Goal: Information Seeking & Learning: Learn about a topic

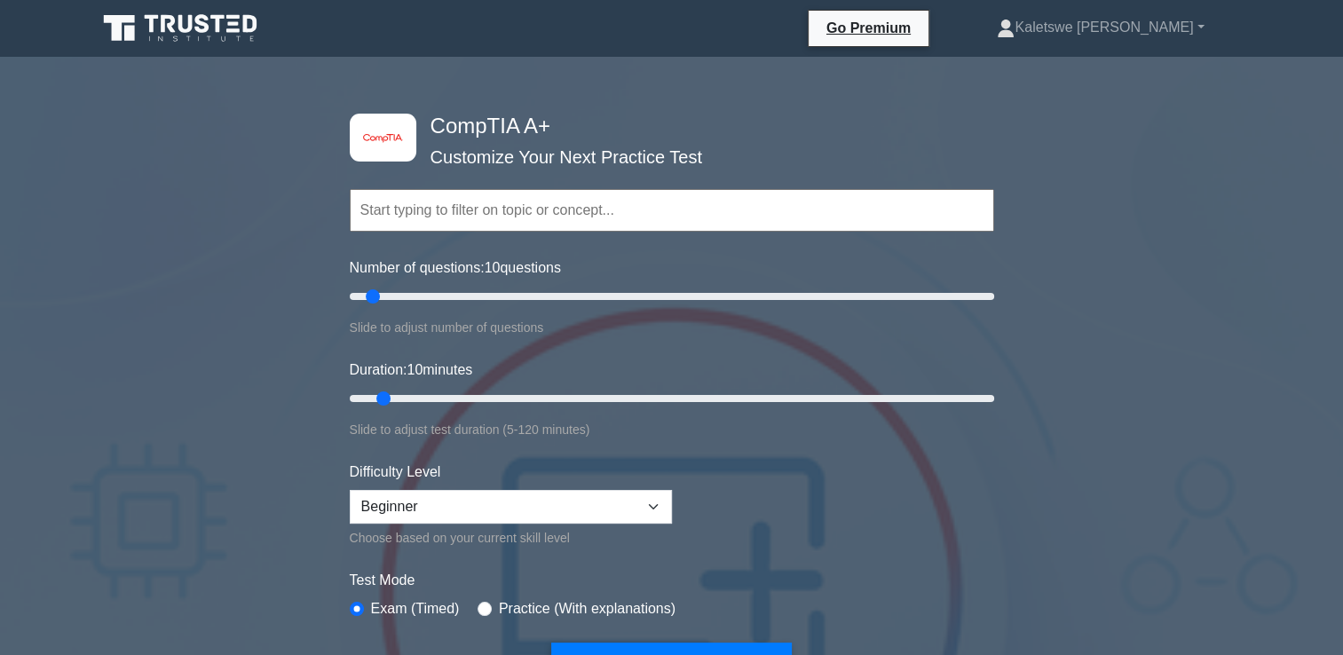
click at [1297, 118] on div "image/svg+xml CompTIA A+ Customize Your Next Practice Test Topics Hardware Oper…" at bounding box center [671, 601] width 1343 height 1060
drag, startPoint x: 1209, startPoint y: 0, endPoint x: 966, endPoint y: 141, distance: 281.3
click at [966, 141] on div "Topics Hardware Operating Systems Networking Security Troubleshooting Mobile De…" at bounding box center [672, 185] width 645 height 101
